Goal: Task Accomplishment & Management: Manage account settings

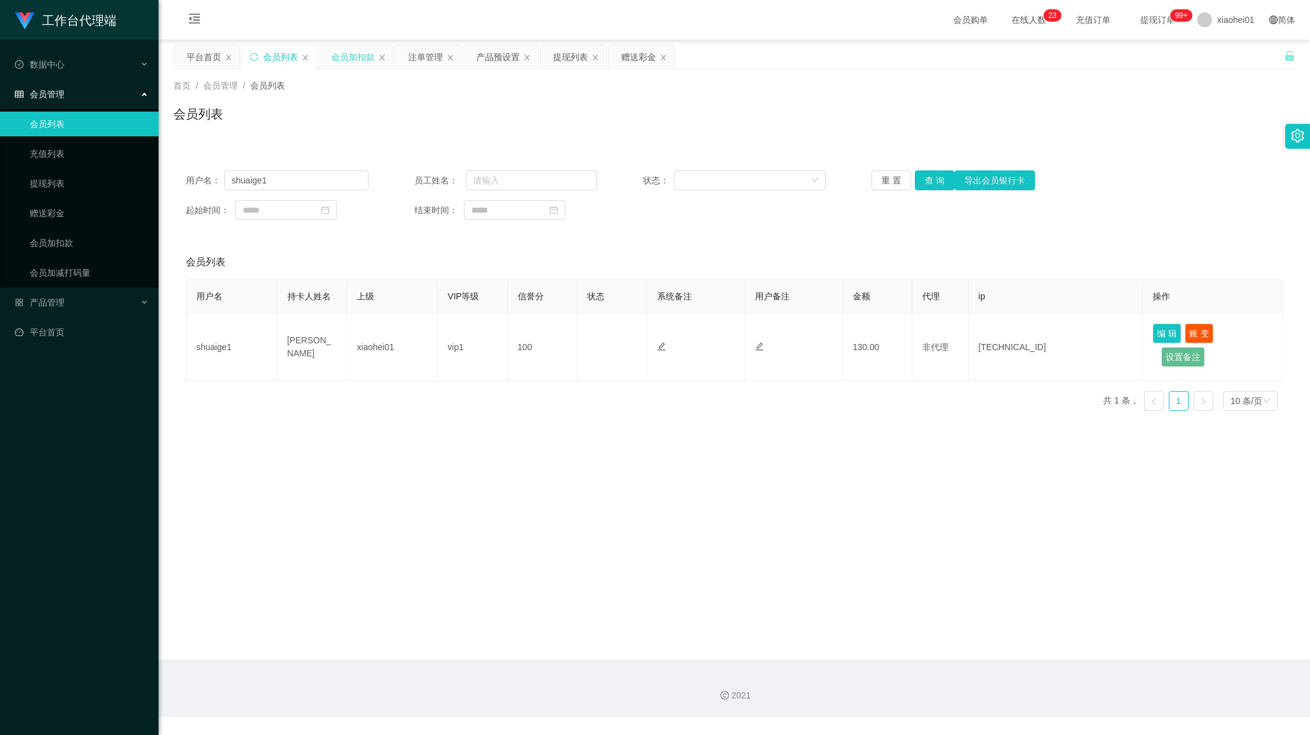
click at [356, 58] on div "会员加扣款" at bounding box center [352, 57] width 43 height 24
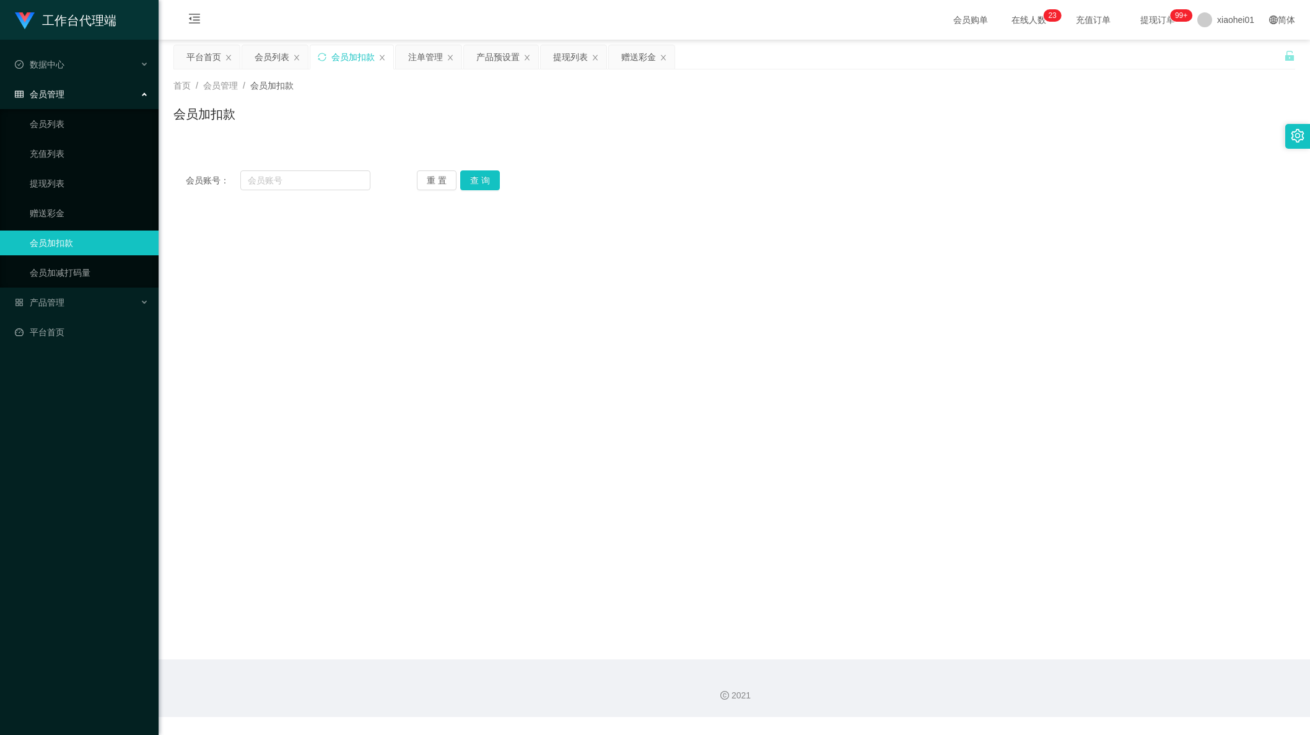
click at [315, 195] on div "会员账号： 重 置 查 询 会员账号 会员姓名 账号余额 操作类型 人工加款 人工扣款 金额 确 定" at bounding box center [734, 180] width 1122 height 45
click at [317, 186] on input "text" at bounding box center [305, 180] width 130 height 20
paste input "applel1"
type input "applel1"
drag, startPoint x: 494, startPoint y: 169, endPoint x: 488, endPoint y: 173, distance: 8.1
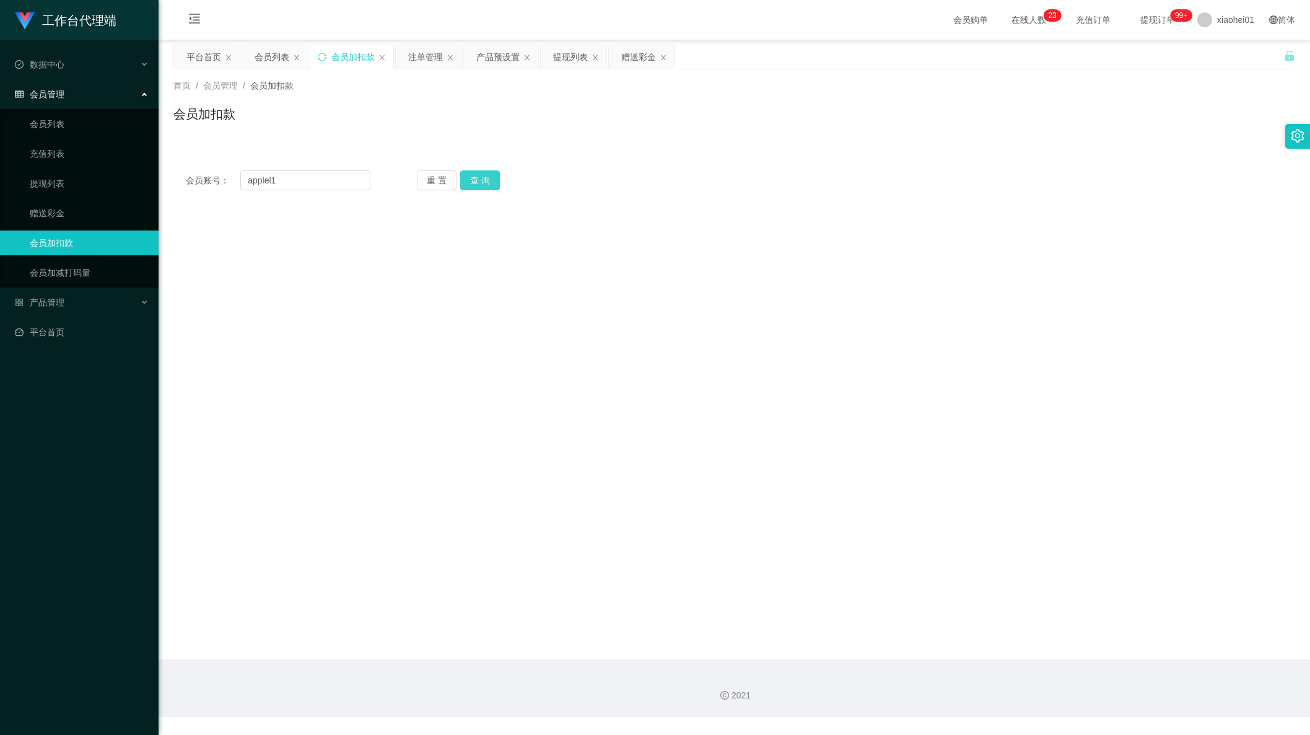
click at [494, 170] on div "会员账号： applel1 重 置 查 询 会员账号 会员姓名 账号余额 操作类型 人工加款 人工扣款 金额 确 定" at bounding box center [734, 180] width 1122 height 45
click at [480, 180] on button "查 询" at bounding box center [480, 180] width 40 height 20
drag, startPoint x: 333, startPoint y: 175, endPoint x: 100, endPoint y: 182, distance: 233.1
click at [151, 180] on section "工作台代理端 数据中心 会员管理 会员列表 充值列表 提现列表 赠送彩金 会员加扣款 会员加减打码量 产品管理 平台首页 保存配置 重置配置 整体风格设置 主…" at bounding box center [655, 358] width 1310 height 717
drag, startPoint x: 1146, startPoint y: 281, endPoint x: 812, endPoint y: 278, distance: 333.3
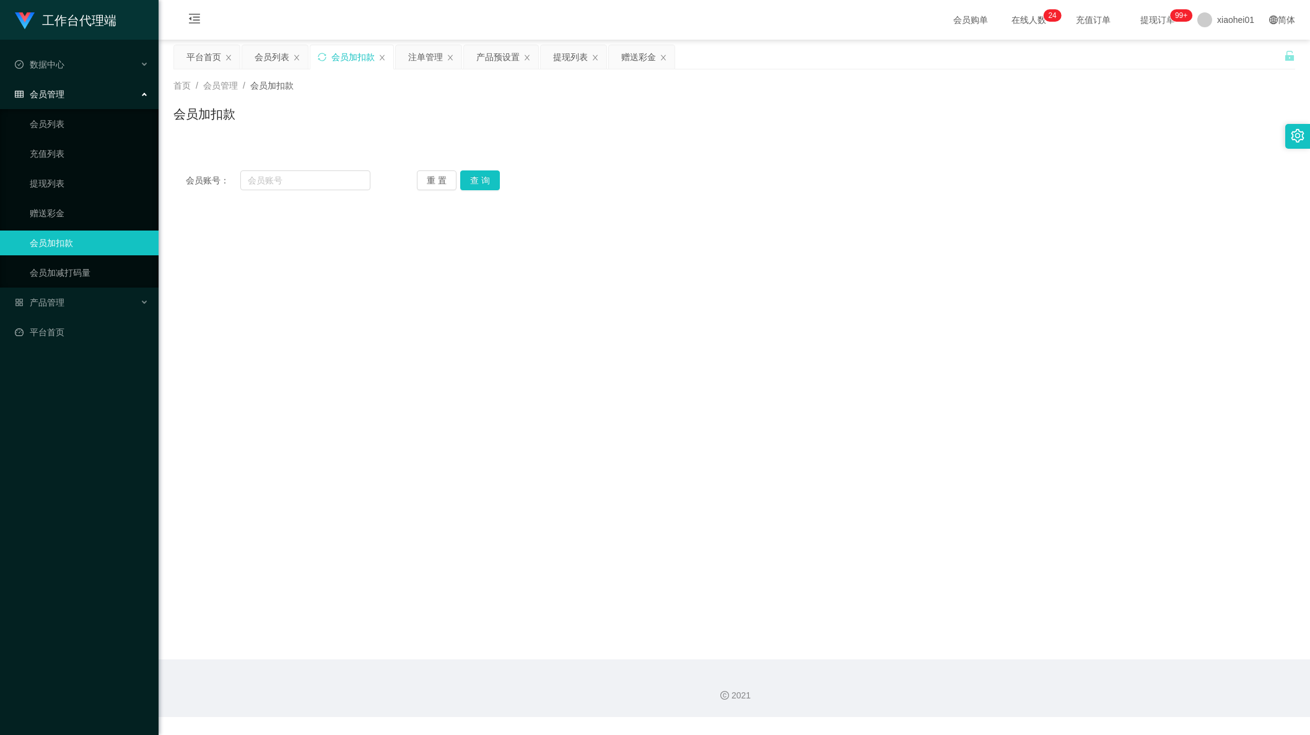
click at [1142, 279] on main "关闭左侧 关闭右侧 关闭其它 刷新页面 平台首页 会员列表 会员加扣款 注单管理 产品预设置 提现列表 赠送彩金 首页 / 会员管理 / 会员加扣款 / 会员…" at bounding box center [735, 350] width 1152 height 620
click at [316, 175] on input "text" at bounding box center [305, 180] width 130 height 20
paste input "applell"
drag, startPoint x: 1208, startPoint y: 327, endPoint x: 1065, endPoint y: 307, distance: 144.6
click at [1190, 324] on main "关闭左侧 关闭右侧 关闭其它 刷新页面 平台首页 会员列表 会员加扣款 注单管理 产品预设置 提现列表 赠送彩金 首页 / 会员管理 / 会员加扣款 / 会员…" at bounding box center [735, 350] width 1152 height 620
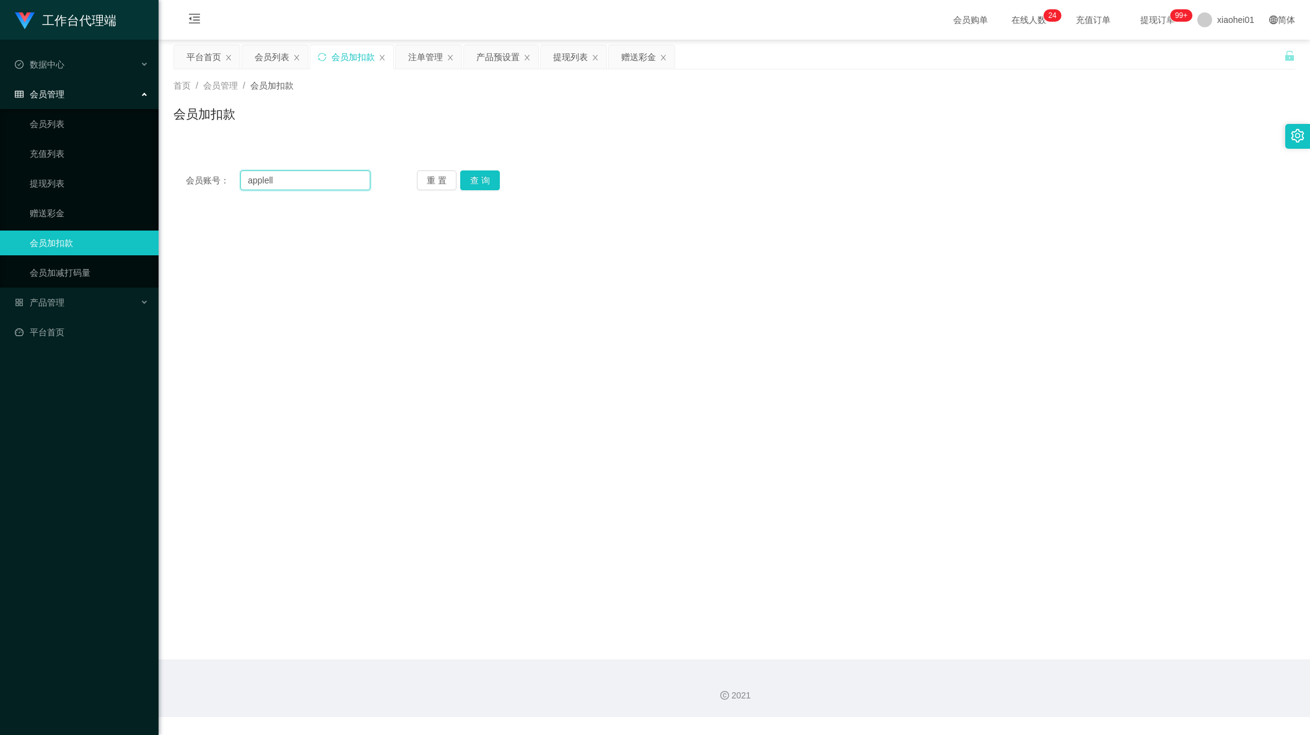
click at [318, 173] on input "applell" at bounding box center [305, 180] width 130 height 20
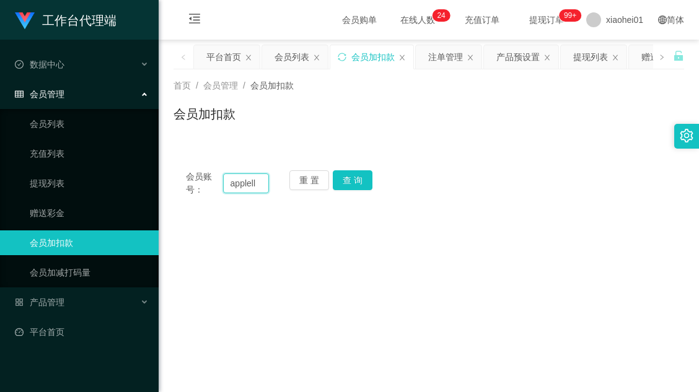
drag, startPoint x: 247, startPoint y: 181, endPoint x: 252, endPoint y: 185, distance: 6.7
click at [247, 181] on input "applell" at bounding box center [246, 183] width 46 height 20
drag, startPoint x: 500, startPoint y: 261, endPoint x: 485, endPoint y: 258, distance: 15.2
click at [501, 274] on main "关闭左侧 关闭右侧 关闭其它 刷新页面 平台首页 会员列表 会员加扣款 注单管理 产品预设置 提现列表 赠送彩金 首页 / 会员管理 / 会员加扣款 / 会员…" at bounding box center [429, 350] width 540 height 620
click at [259, 186] on input "applell" at bounding box center [246, 183] width 46 height 20
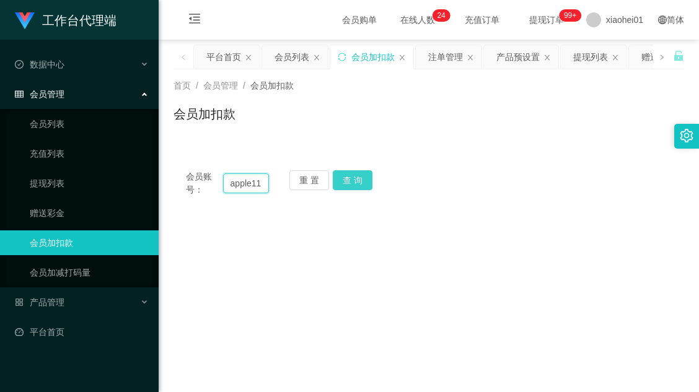
type input "apple11"
click at [361, 180] on button "查 询" at bounding box center [353, 180] width 40 height 20
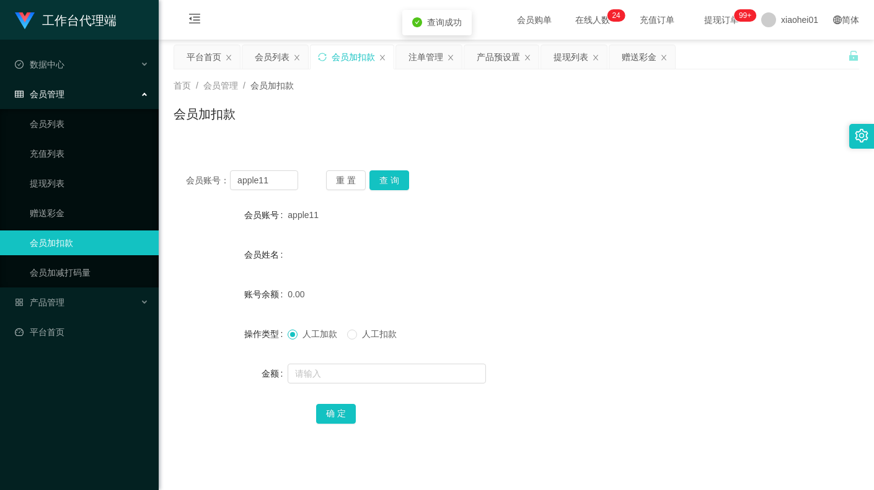
click at [351, 385] on div at bounding box center [487, 373] width 400 height 25
click at [381, 377] on input "text" at bounding box center [386, 374] width 198 height 20
type input "100"
drag, startPoint x: 334, startPoint y: 429, endPoint x: 340, endPoint y: 423, distance: 7.9
click at [333, 429] on div "会员账号： apple11 重 置 查 询 会员账号 apple11 会员姓名 账号余额 0.00 操作类型 人工加款 人工扣款 金额 100 确 定" at bounding box center [515, 305] width 685 height 295
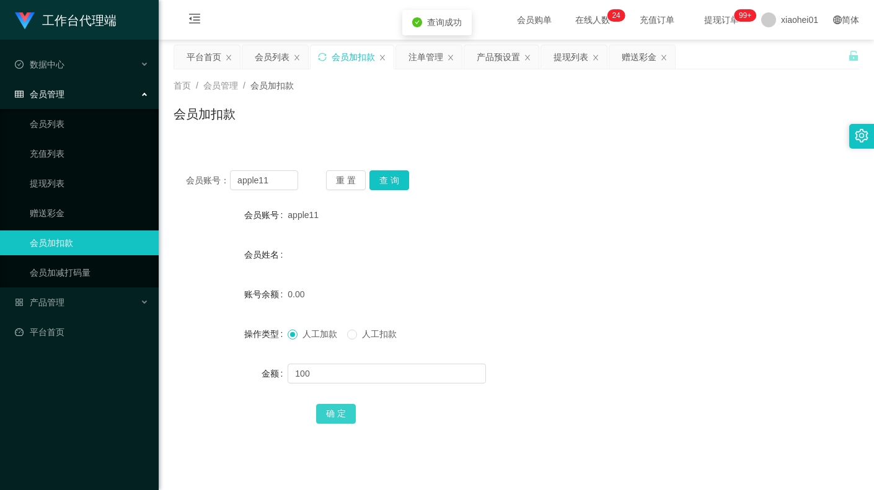
click at [350, 412] on button "确 定" at bounding box center [336, 414] width 40 height 20
click at [558, 275] on form "会员账号 apple11 会员姓名 账号余额 100.00 操作类型 人工加款 人工扣款 金额 确 定" at bounding box center [515, 314] width 685 height 223
click at [99, 383] on div "工作台代理端 数据中心 会员管理 会员列表 充值列表 提现列表 赠送彩金 会员加扣款 会员加减打码量 产品管理 平台首页" at bounding box center [79, 245] width 159 height 490
click at [576, 64] on div "提现列表" at bounding box center [570, 57] width 35 height 24
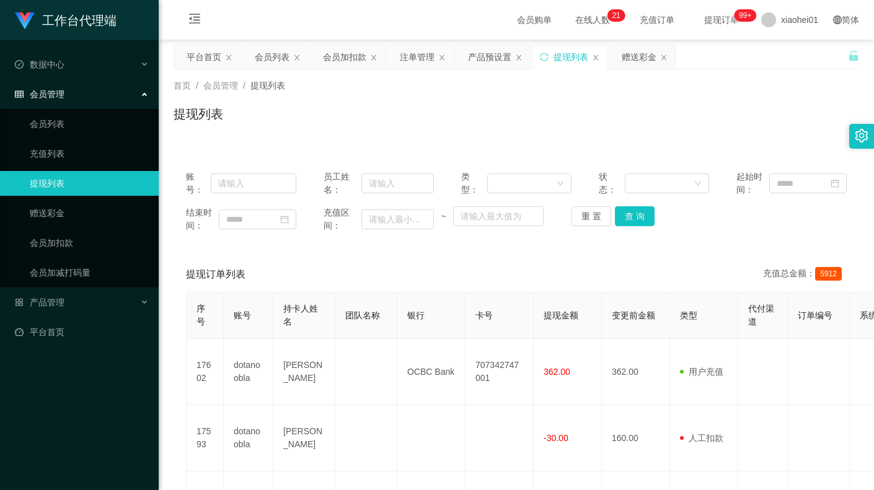
drag, startPoint x: 487, startPoint y: 64, endPoint x: 461, endPoint y: 86, distance: 33.9
click at [487, 64] on div "产品预设置" at bounding box center [489, 57] width 43 height 24
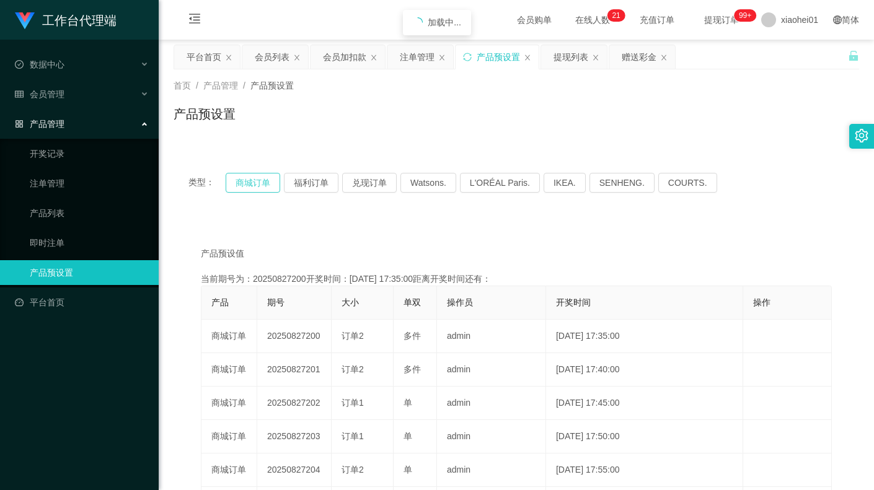
click at [263, 185] on button "商城订单" at bounding box center [253, 183] width 55 height 20
drag, startPoint x: 352, startPoint y: 62, endPoint x: 343, endPoint y: 65, distance: 9.2
click at [351, 62] on div "会员加扣款" at bounding box center [344, 57] width 43 height 24
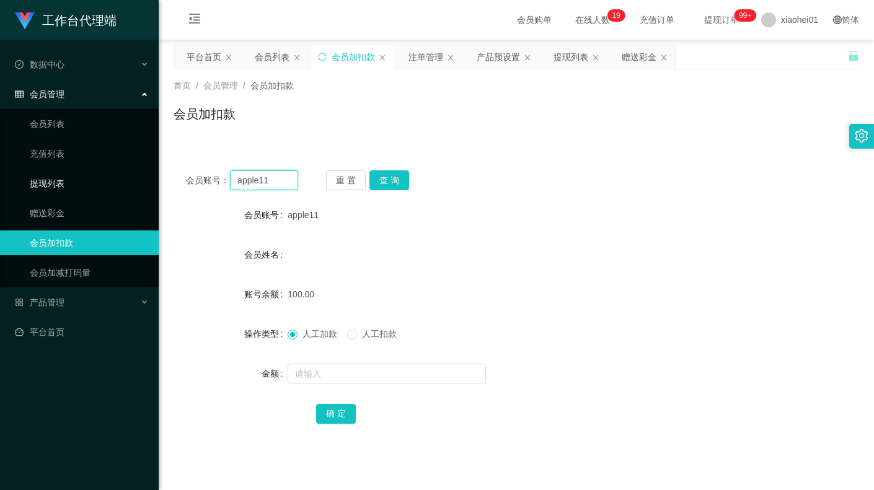
drag, startPoint x: 267, startPoint y: 178, endPoint x: 84, endPoint y: 183, distance: 183.4
click at [74, 182] on section "工作台代理端 数据中心 会员管理 会员列表 充值列表 提现列表 赠送彩金 会员加扣款 会员加减打码量 产品管理 开奖记录 注单管理 产品列表 即时注单 产品预…" at bounding box center [437, 358] width 874 height 717
paste input "l"
click at [394, 184] on button "查 询" at bounding box center [389, 180] width 40 height 20
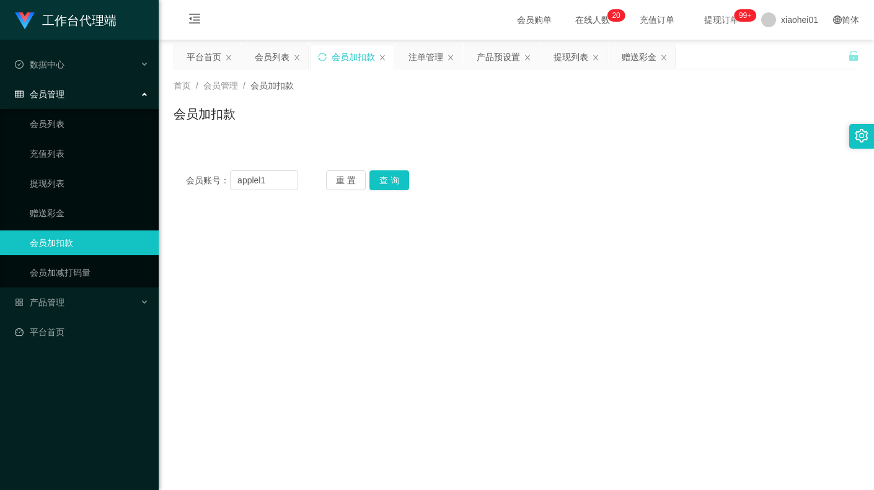
click at [636, 290] on main "关闭左侧 关闭右侧 关闭其它 刷新页面 平台首页 会员列表 会员加扣款 注单管理 产品预设置 提现列表 赠送彩金 首页 / 会员管理 / 会员加扣款 / 会员…" at bounding box center [516, 350] width 715 height 620
drag, startPoint x: 214, startPoint y: 170, endPoint x: 127, endPoint y: 165, distance: 86.9
click at [133, 165] on section "工作台代理端 数据中心 会员管理 会员列表 充值列表 提现列表 赠送彩金 会员加扣款 会员加减打码量 产品管理 开奖记录 注单管理 产品列表 即时注单 产品预…" at bounding box center [437, 358] width 874 height 717
paste input "1"
type input "apple11"
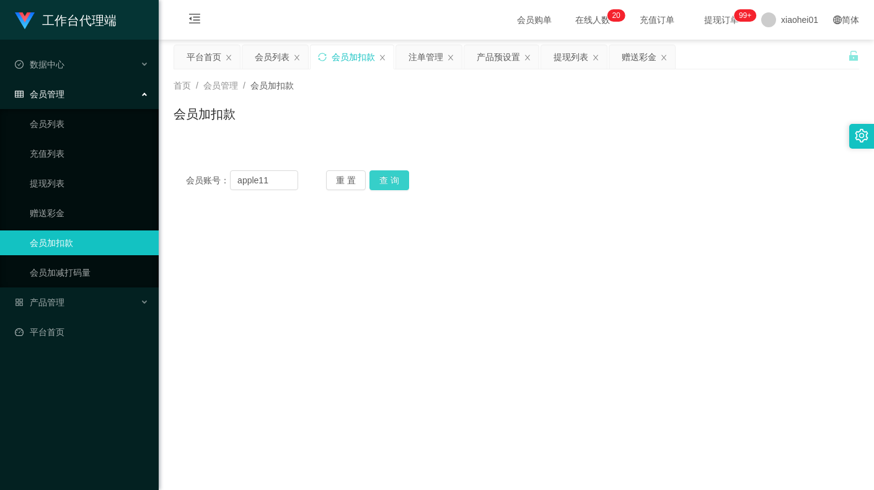
click at [406, 183] on button "查 询" at bounding box center [389, 180] width 40 height 20
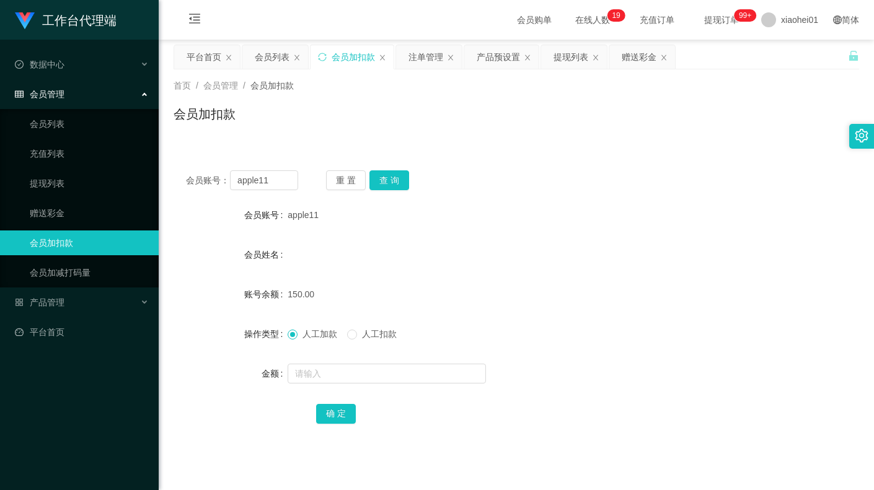
click at [654, 305] on div "150.00" at bounding box center [487, 294] width 400 height 25
click at [568, 63] on div "提现列表" at bounding box center [570, 57] width 35 height 24
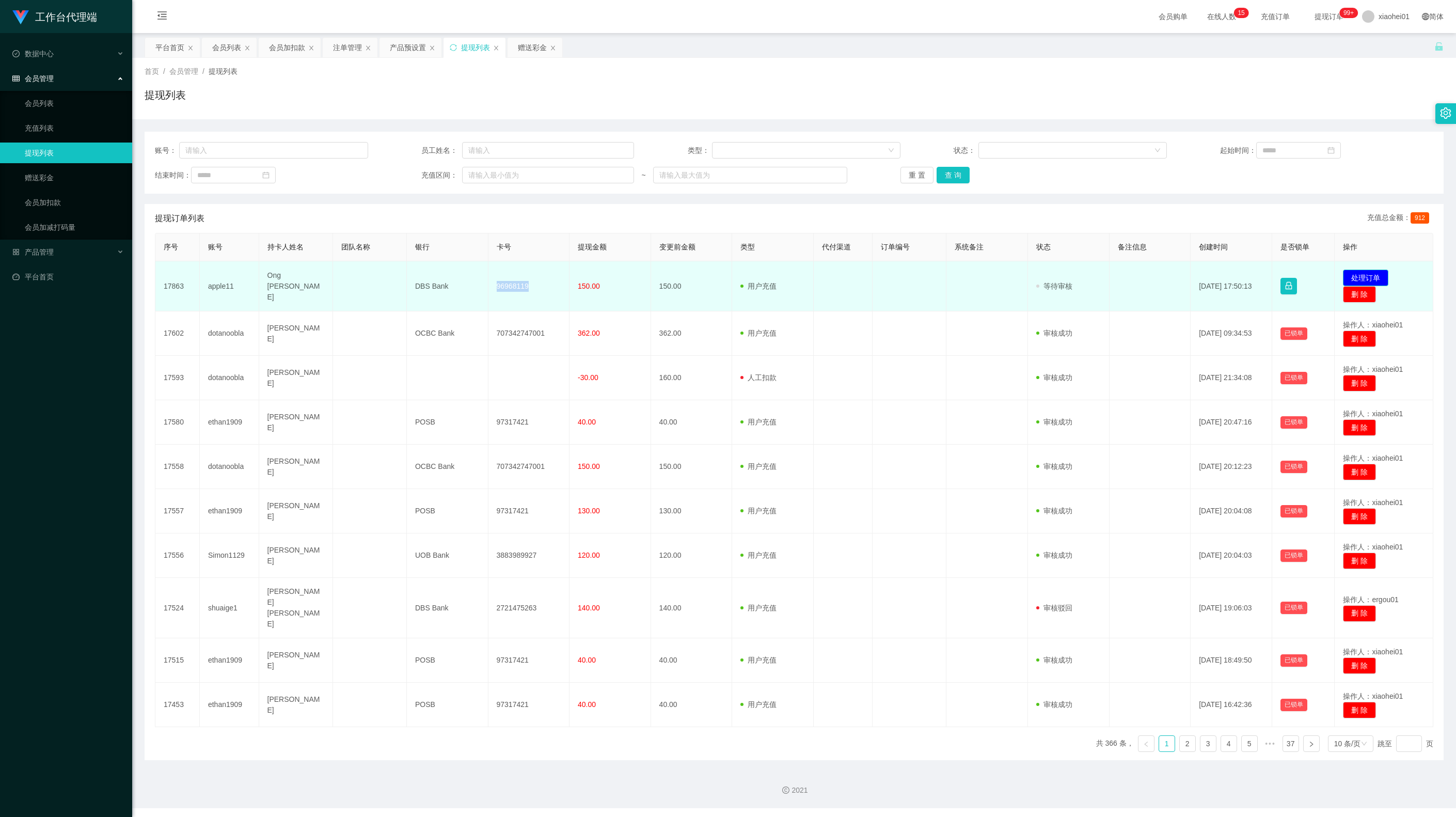
click at [909, 276] on button "处理订单" at bounding box center [1366, 278] width 46 height 17
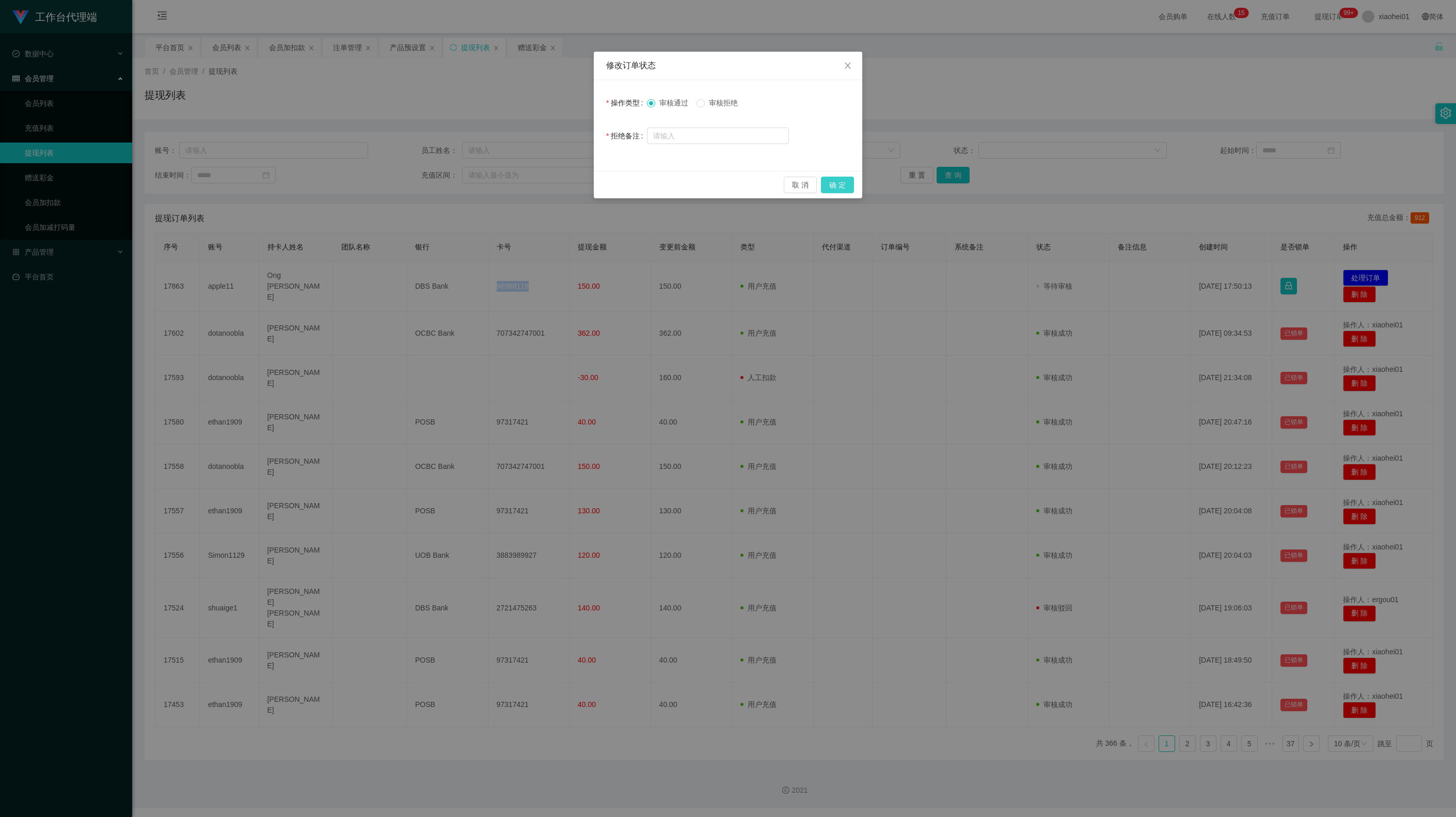
click at [849, 181] on button "确 定" at bounding box center [838, 185] width 33 height 17
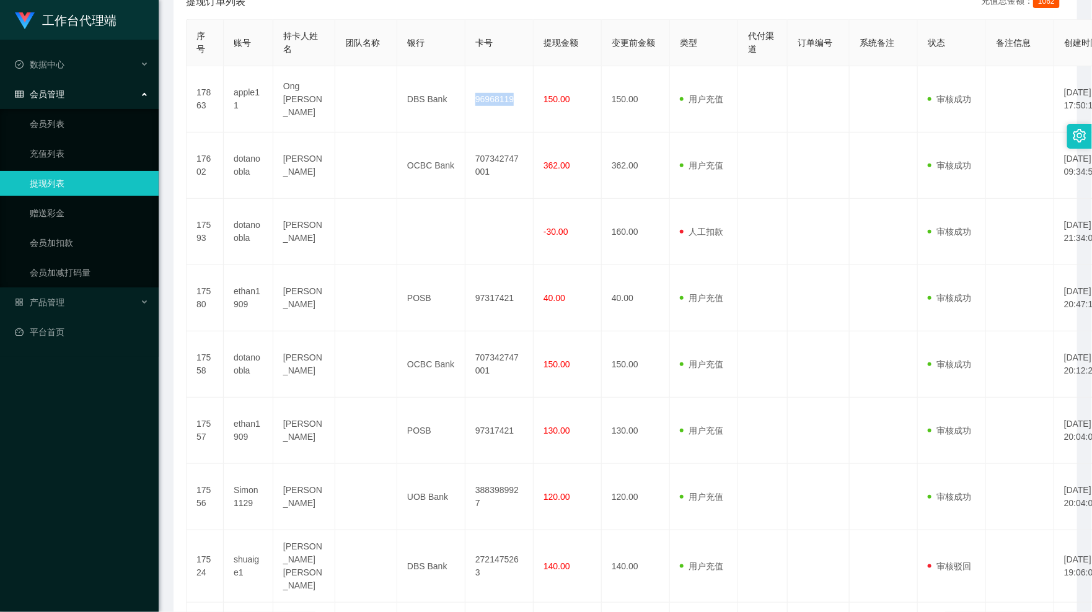
scroll to position [129, 0]
